Goal: Check status: Check status

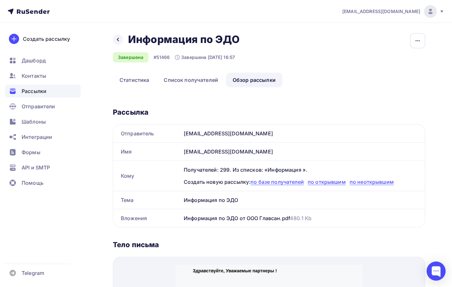
click at [41, 94] on span "Рассылки" at bounding box center [34, 91] width 25 height 8
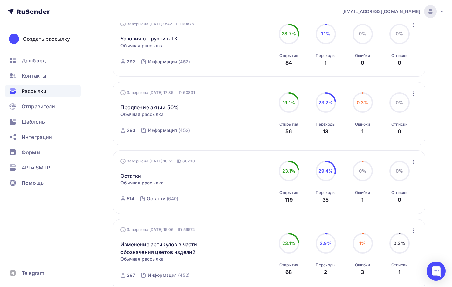
scroll to position [286, 0]
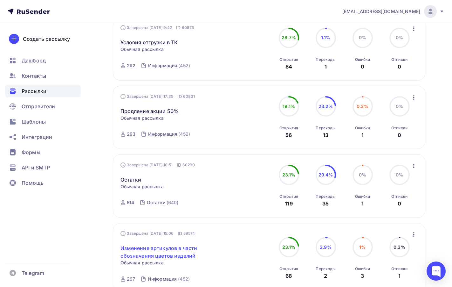
click at [162, 249] on link "Изменение артикулов в части обозначения цветов изделий" at bounding box center [175, 251] width 109 height 15
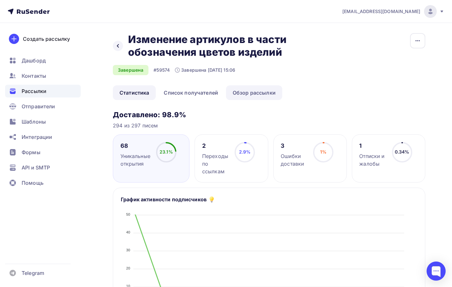
click at [261, 94] on link "Обзор рассылки" at bounding box center [254, 92] width 56 height 15
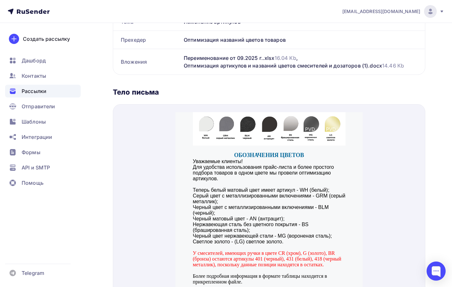
scroll to position [64, 0]
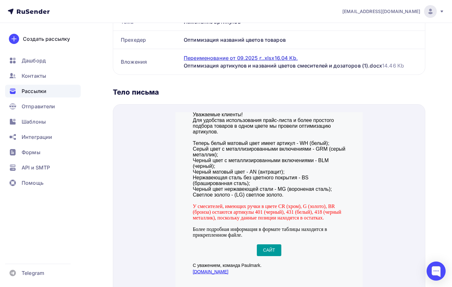
click at [247, 55] on div "Переименование от 09.2025 г..xlsx 16.04 Kb ," at bounding box center [241, 58] width 114 height 8
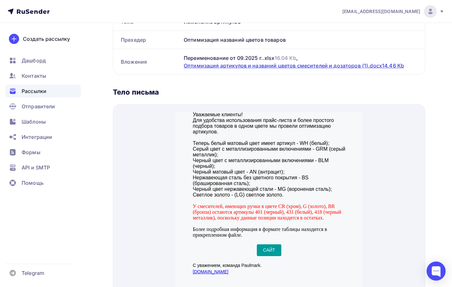
click at [369, 66] on div "Оптимизация артикулов и названий цветов смесителей и дозаторов (1).docx 14.46 Kb" at bounding box center [294, 66] width 220 height 8
